Goal: Information Seeking & Learning: Learn about a topic

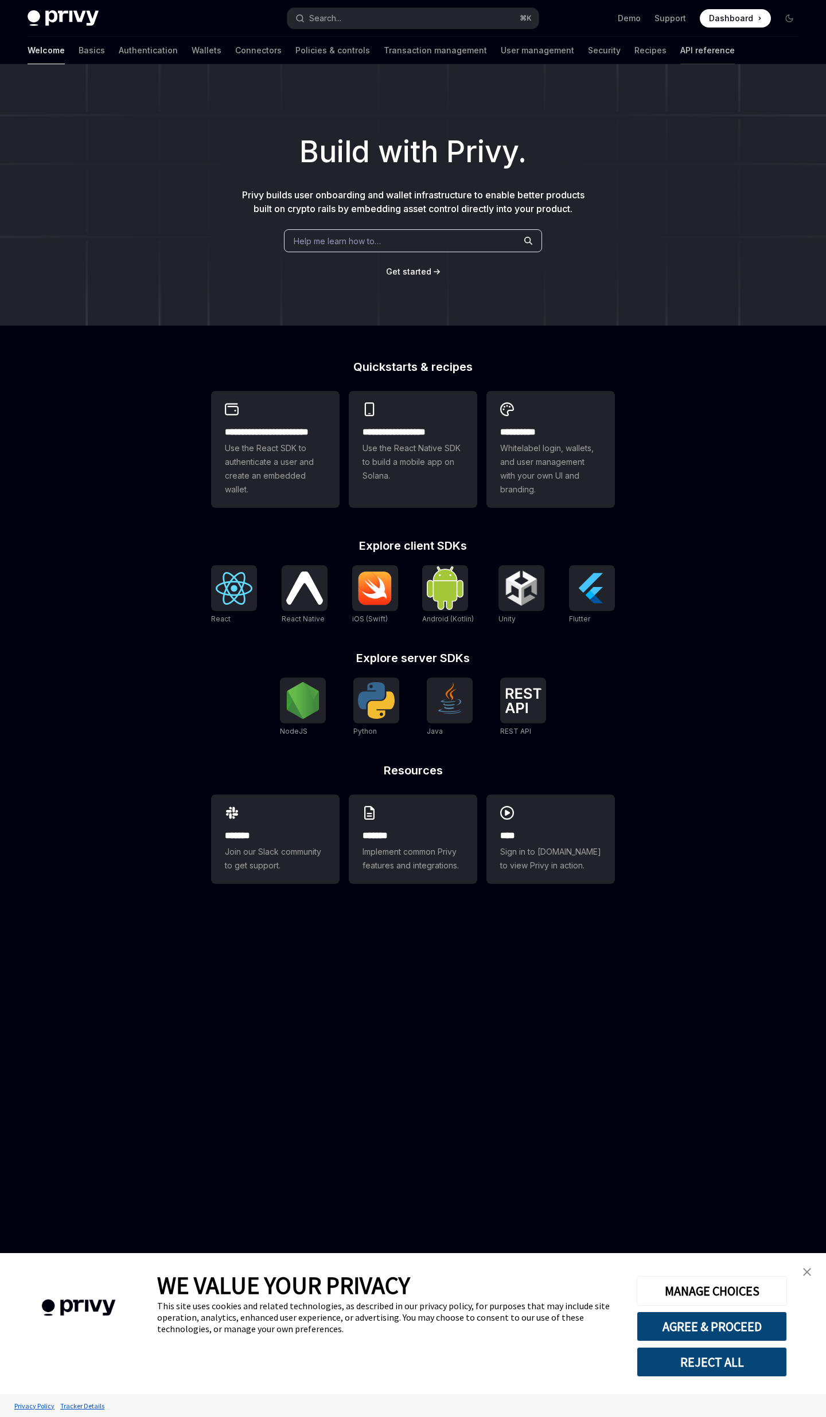
click at [680, 54] on link "API reference" at bounding box center [707, 51] width 54 height 28
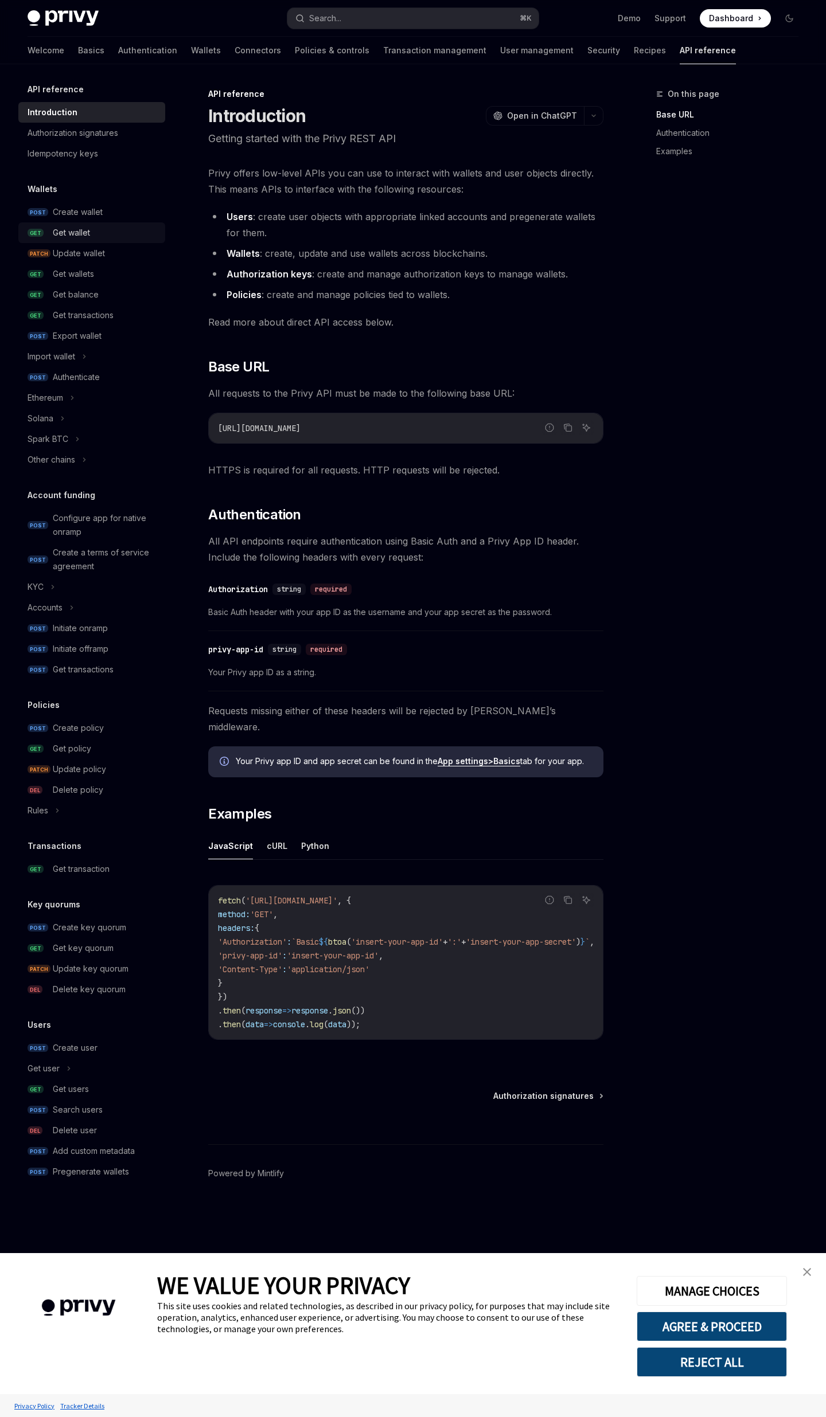
click at [72, 233] on div "Get wallet" at bounding box center [71, 233] width 37 height 14
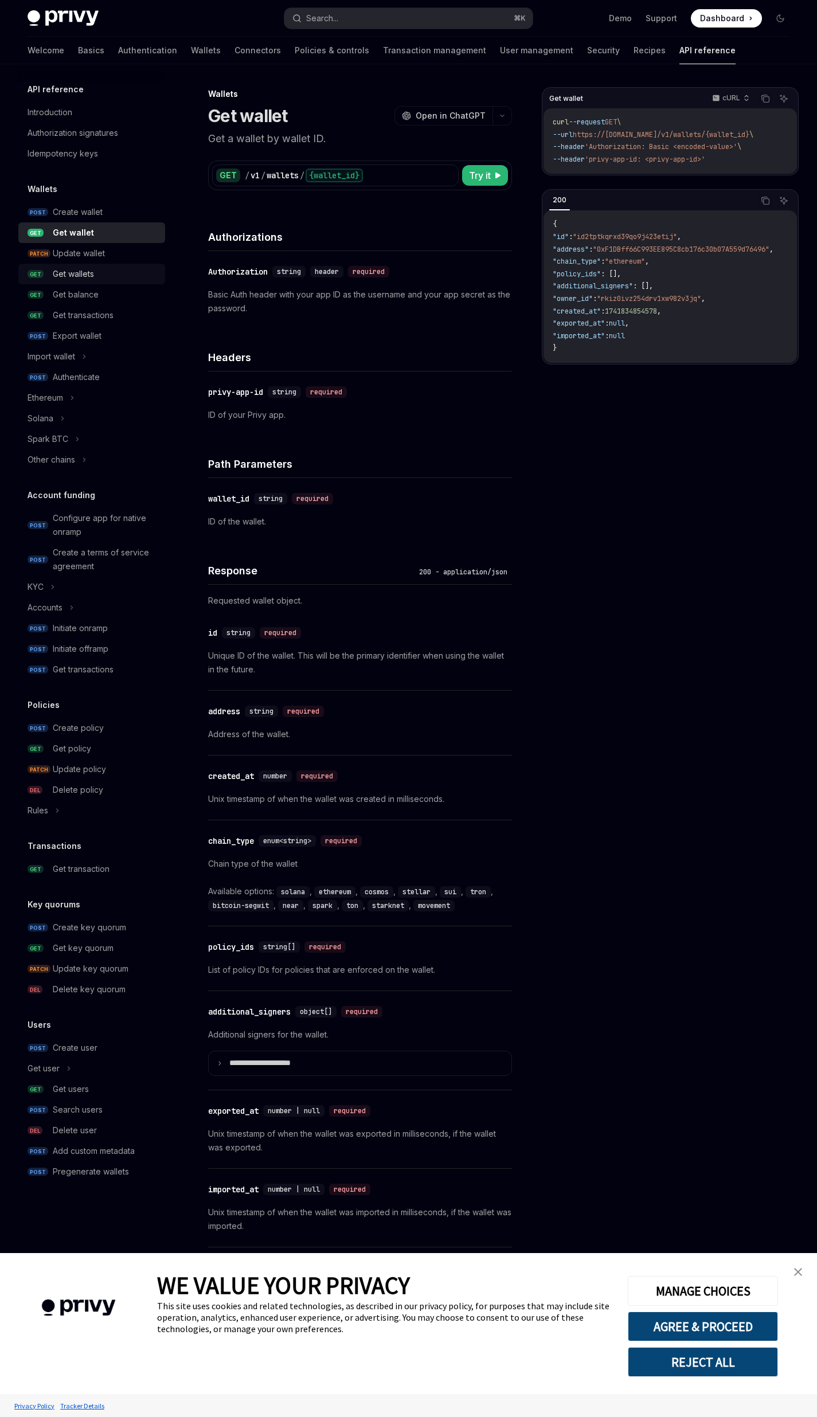
click at [78, 275] on div "Get wallets" at bounding box center [73, 274] width 41 height 14
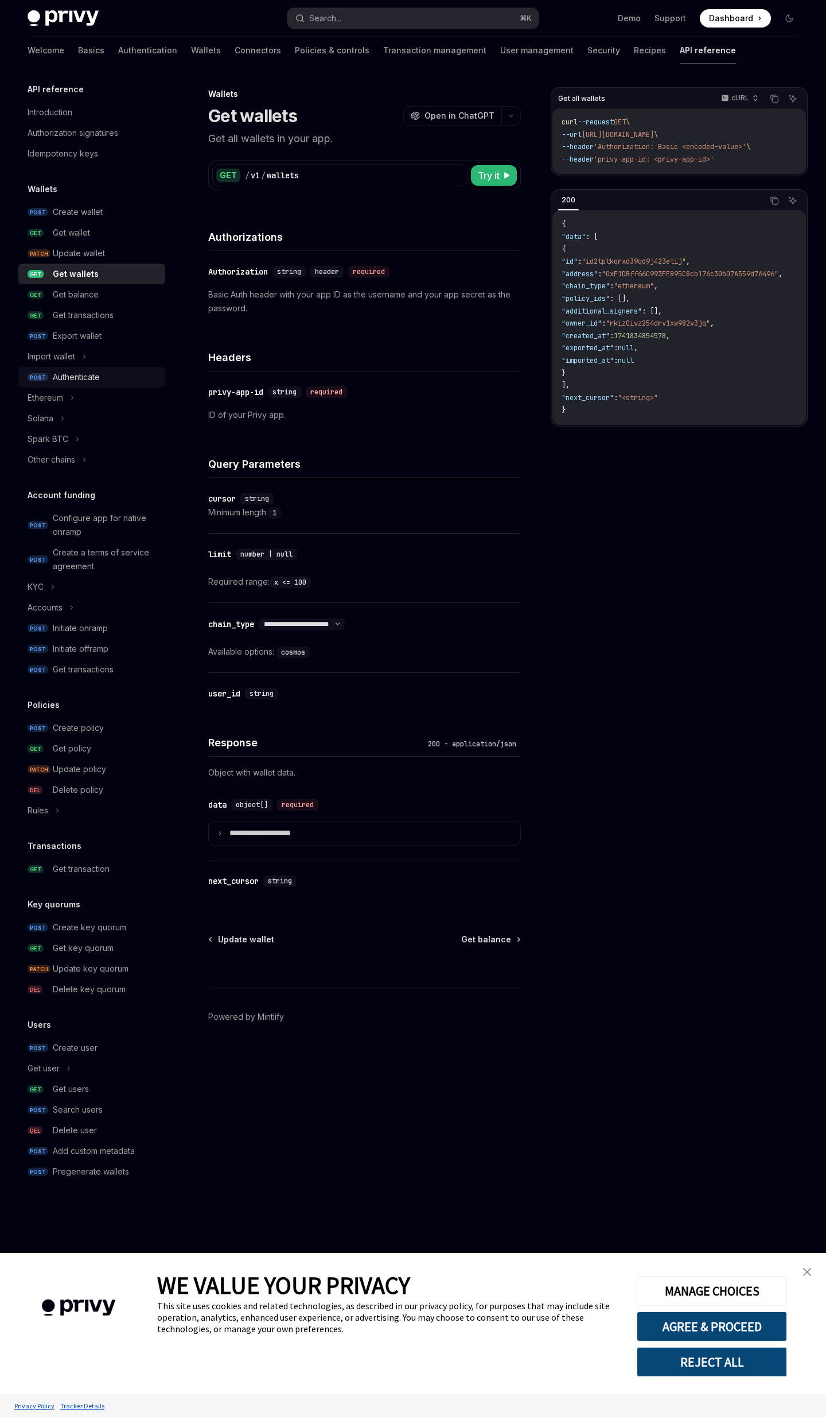
click at [86, 377] on div "Authenticate" at bounding box center [76, 377] width 47 height 14
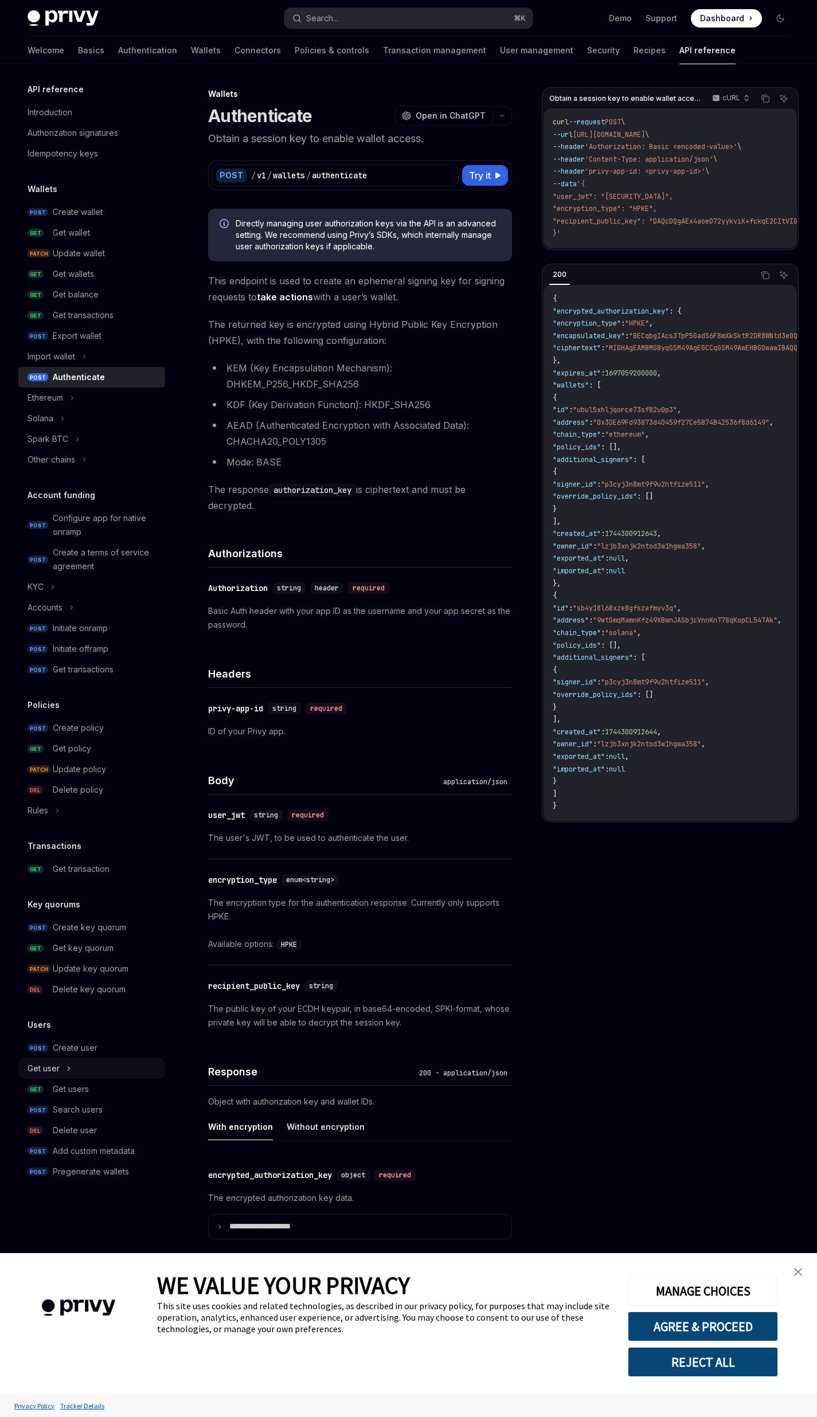
scroll to position [28, 0]
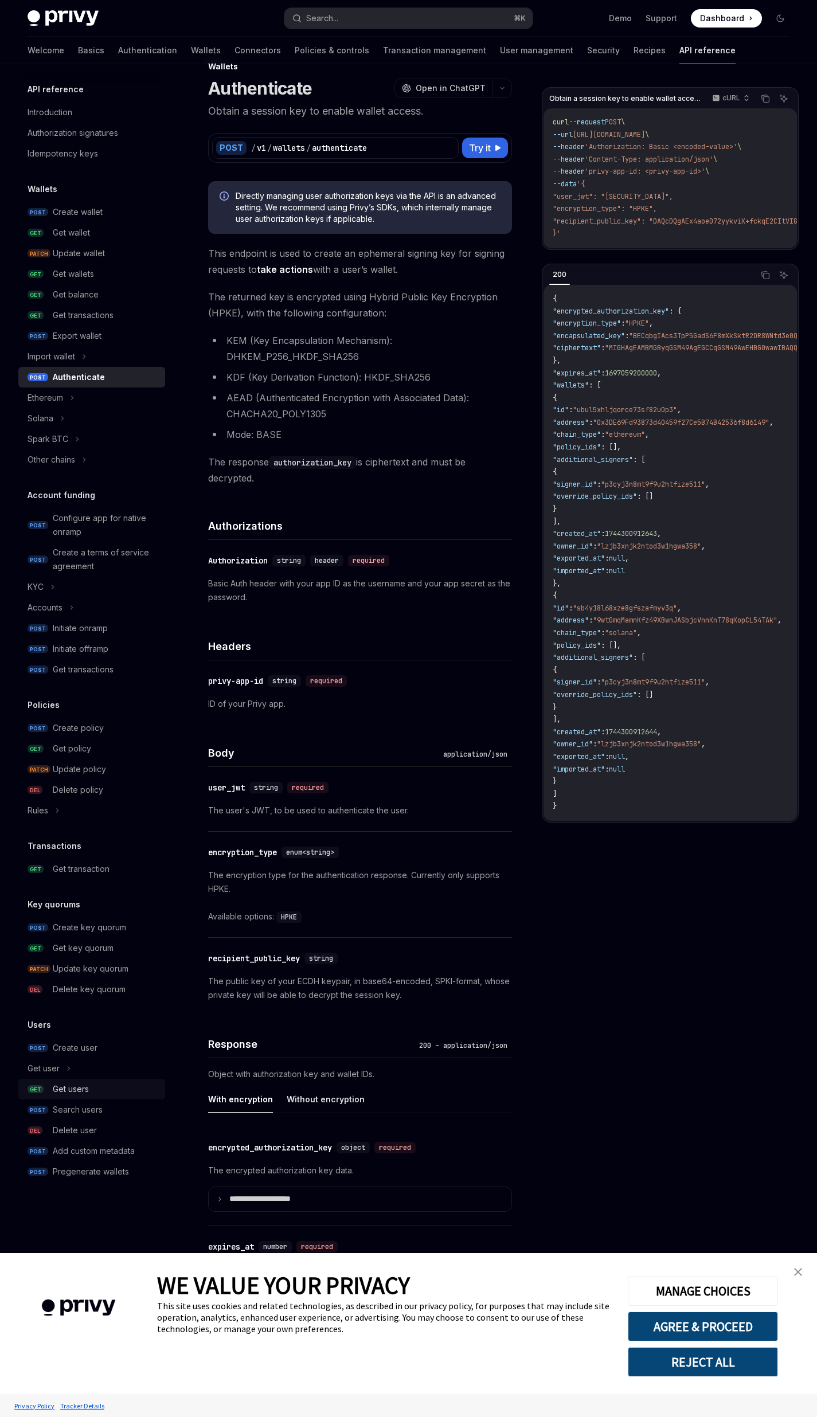
click at [75, 1090] on div "Get users" at bounding box center [71, 1090] width 36 height 14
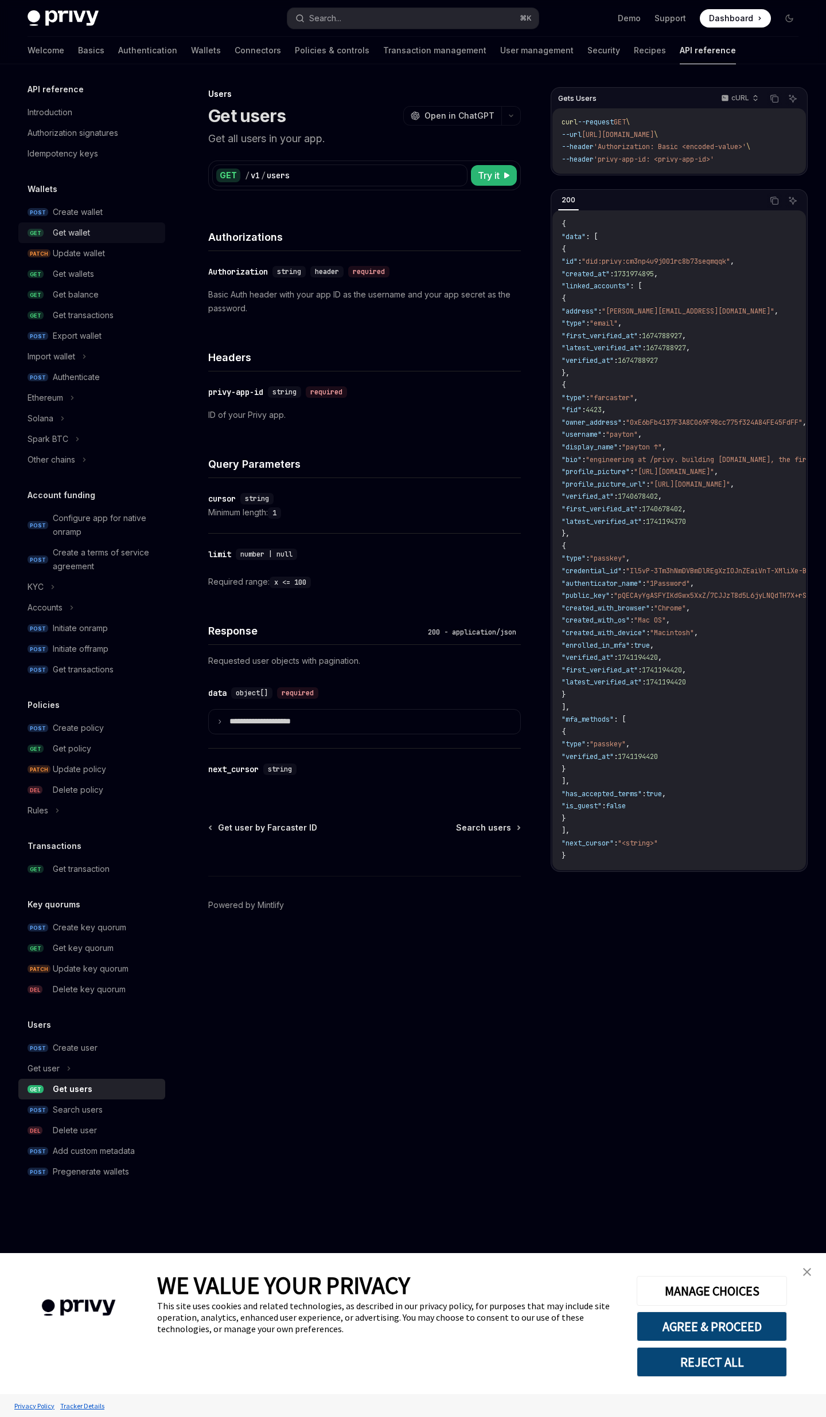
click at [61, 235] on div "Get wallet" at bounding box center [71, 233] width 37 height 14
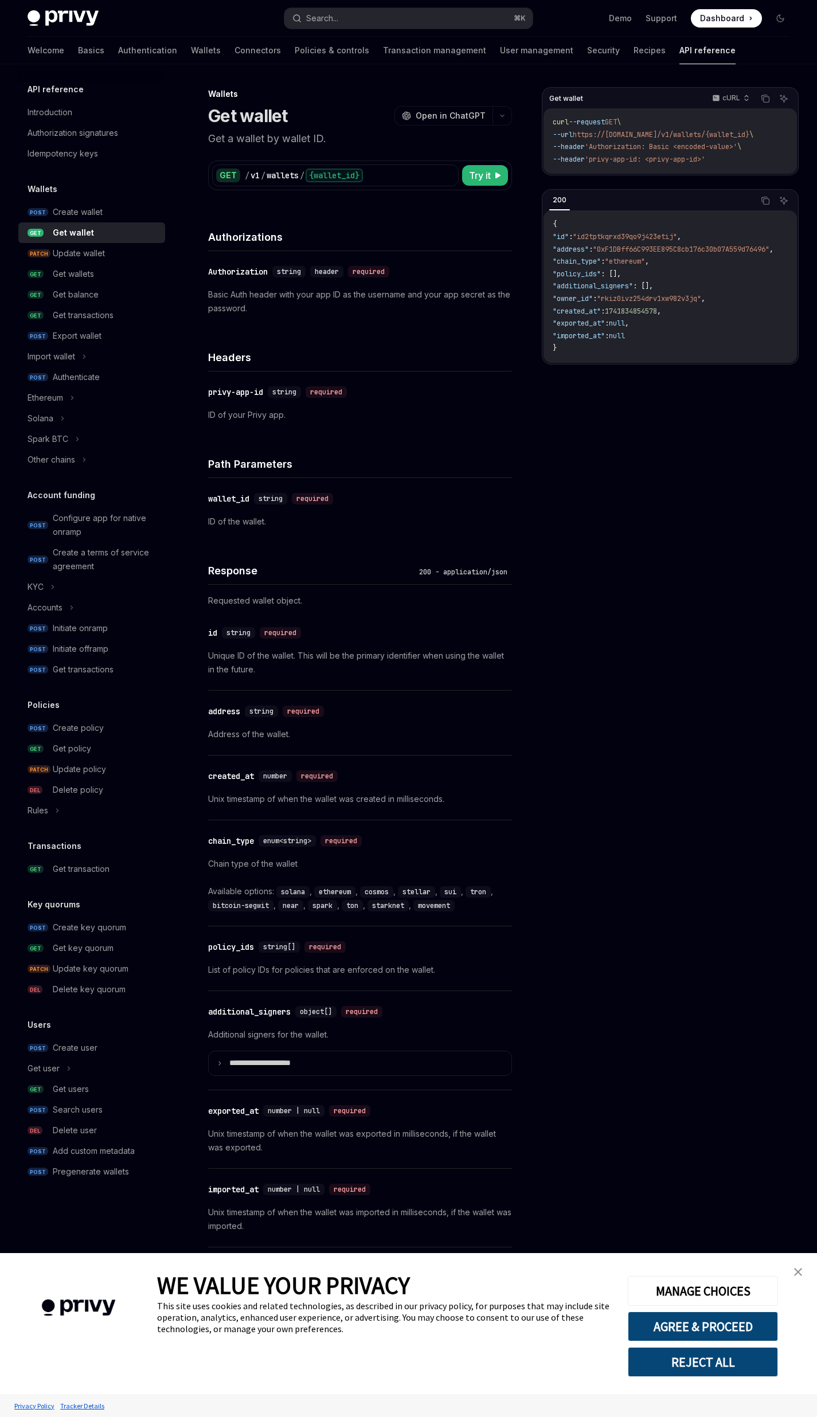
drag, startPoint x: 683, startPoint y: 503, endPoint x: 802, endPoint y: 245, distance: 283.8
click at [685, 501] on div "Get wallet cURL Copy Ask AI curl --request GET \ --url https://[DOMAIN_NAME]/v1…" at bounding box center [670, 752] width 257 height 1330
type textarea "*"
